Goal: Task Accomplishment & Management: Complete application form

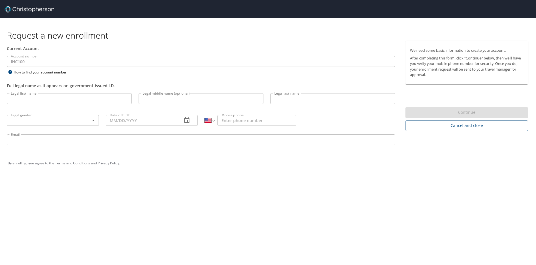
select select "US"
click at [45, 100] on input "Legal first name" at bounding box center [69, 98] width 125 height 11
type input "[PERSON_NAME]"
type input "Ibuyan"
click at [91, 119] on body "Request a new enrollment Current Account Account number IHC100 Account number H…" at bounding box center [268, 132] width 536 height 265
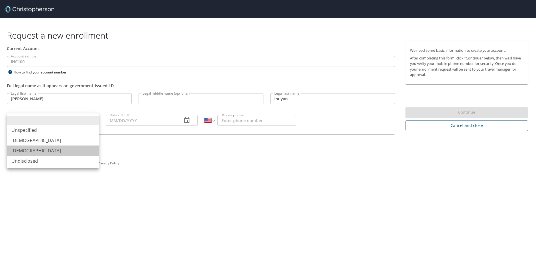
click at [44, 150] on li "[DEMOGRAPHIC_DATA]" at bounding box center [53, 151] width 92 height 10
type input "[DEMOGRAPHIC_DATA]"
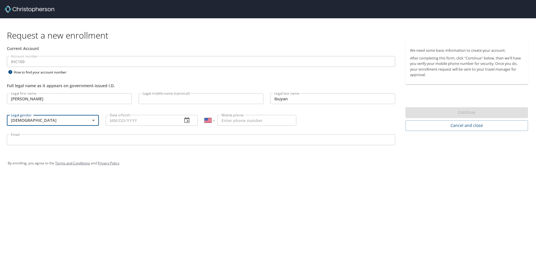
click at [117, 121] on input "Date of birth" at bounding box center [142, 120] width 72 height 11
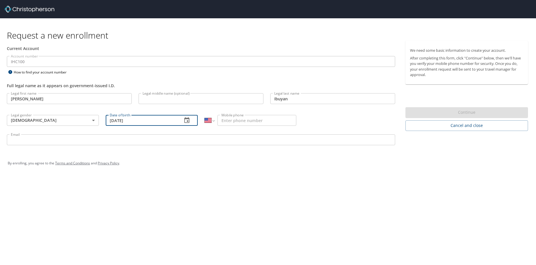
type input "[DATE]"
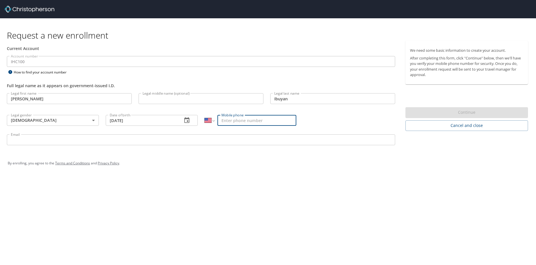
click at [231, 119] on input "Mobile phone" at bounding box center [257, 120] width 79 height 11
type input "[PHONE_NUMBER]"
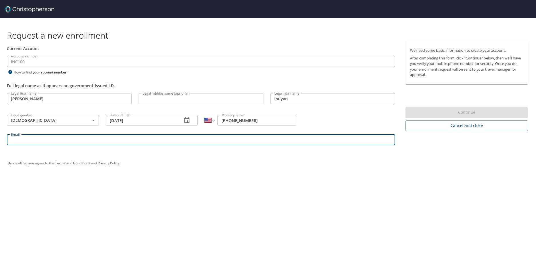
click at [81, 141] on input "Email" at bounding box center [201, 139] width 389 height 11
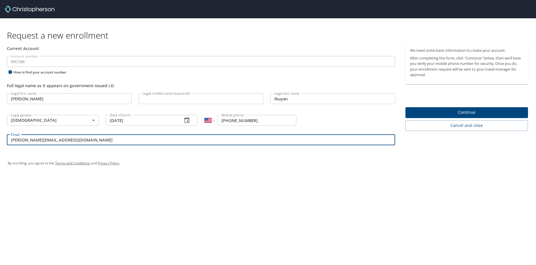
type input "[PERSON_NAME][EMAIL_ADDRESS][DOMAIN_NAME]"
click at [464, 112] on span "Continue" at bounding box center [467, 112] width 114 height 7
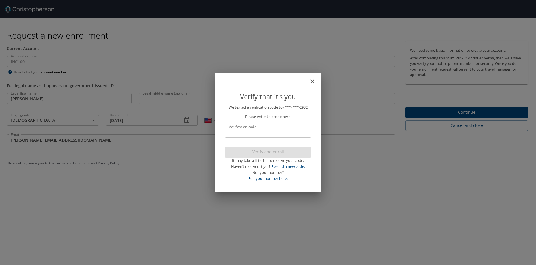
click at [295, 134] on input "Verification code" at bounding box center [268, 132] width 86 height 11
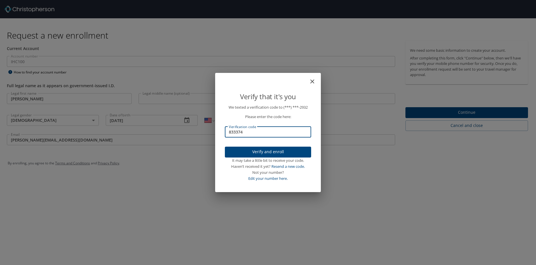
type input "833374"
click at [273, 152] on span "Verify and enroll" at bounding box center [268, 151] width 77 height 7
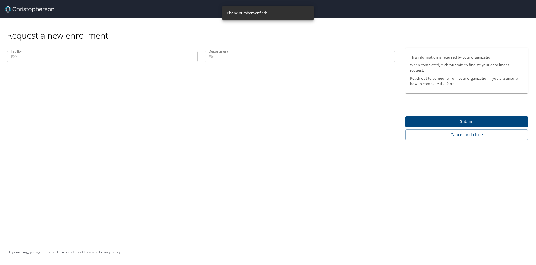
click at [50, 59] on input "Facility" at bounding box center [102, 56] width 191 height 11
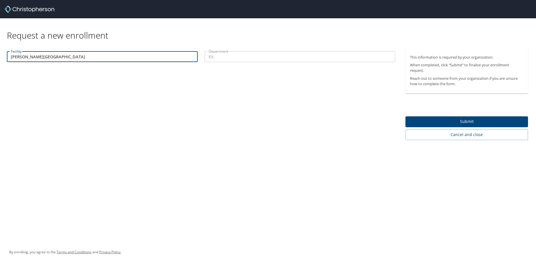
type input "[PERSON_NAME][GEOGRAPHIC_DATA]"
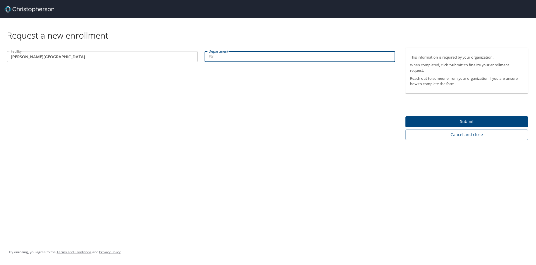
click at [209, 56] on input "Department" at bounding box center [300, 56] width 191 height 11
type input "[MEDICAL_DATA]"
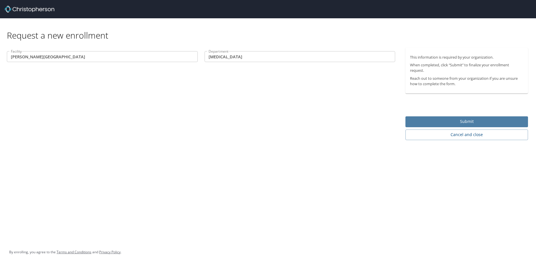
click at [458, 120] on span "Submit" at bounding box center [467, 121] width 114 height 7
